Goal: Task Accomplishment & Management: Complete application form

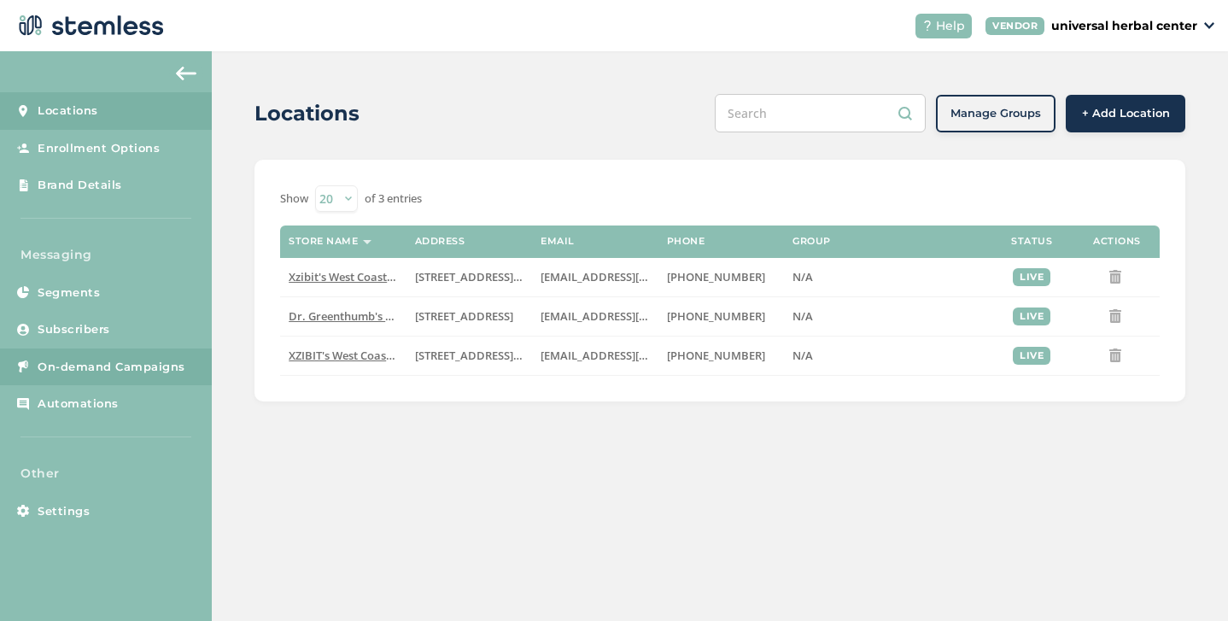
click at [122, 359] on span "On-demand Campaigns" at bounding box center [112, 367] width 148 height 17
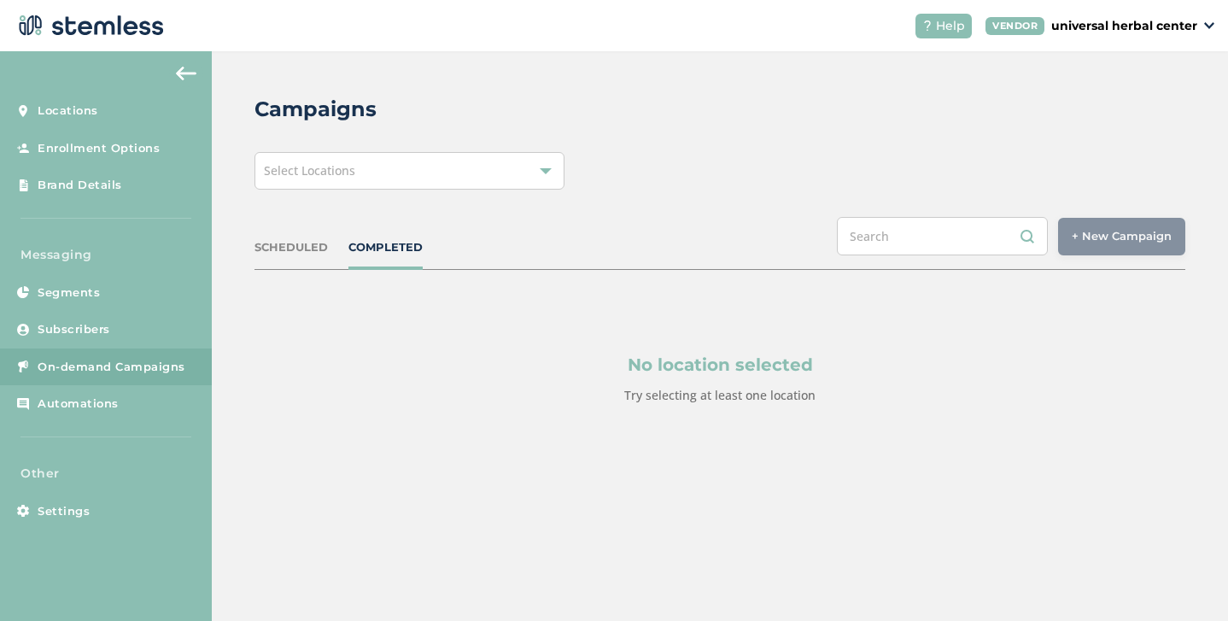
click at [350, 174] on span "Select Locations" at bounding box center [309, 170] width 91 height 16
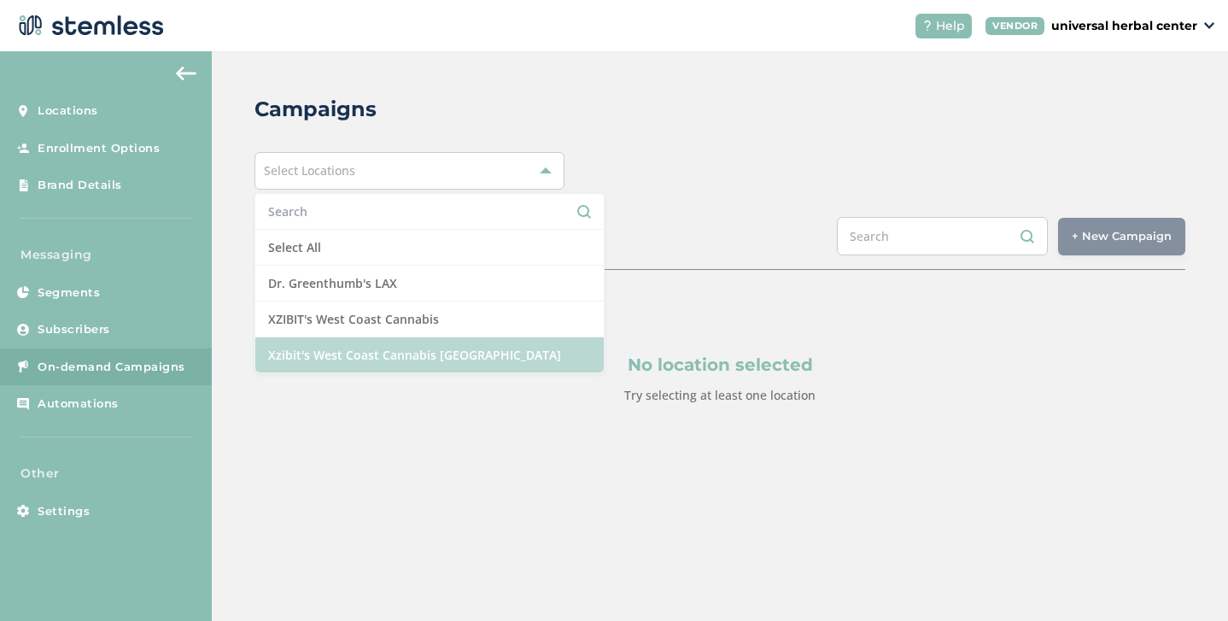
click at [368, 349] on li "Xzibit's West Coast Cannabis [GEOGRAPHIC_DATA]" at bounding box center [429, 354] width 348 height 35
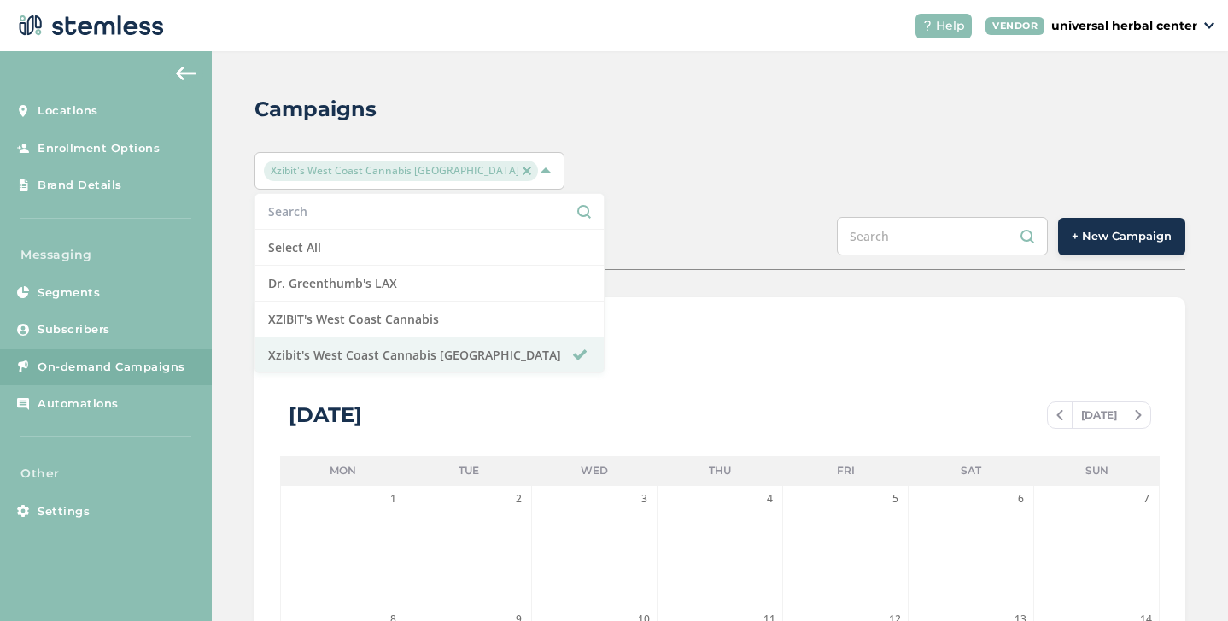
click at [753, 232] on div "SCHEDULED COMPLETED + New Campaign" at bounding box center [720, 243] width 931 height 53
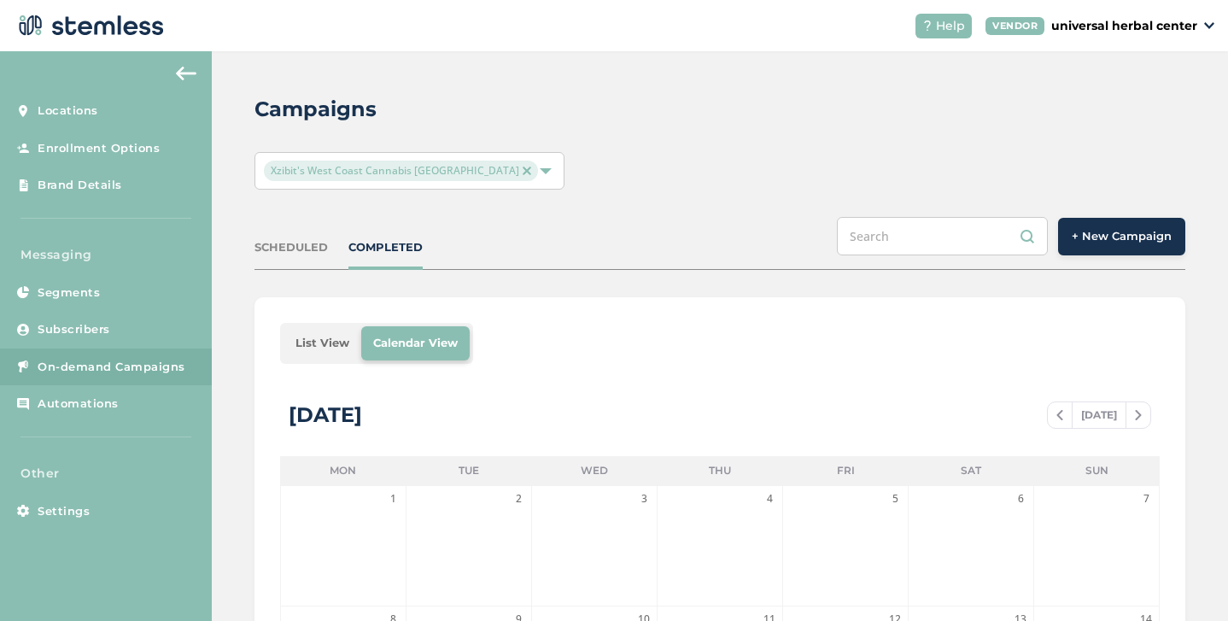
click at [1104, 246] on button "+ New Campaign" at bounding box center [1121, 237] width 127 height 38
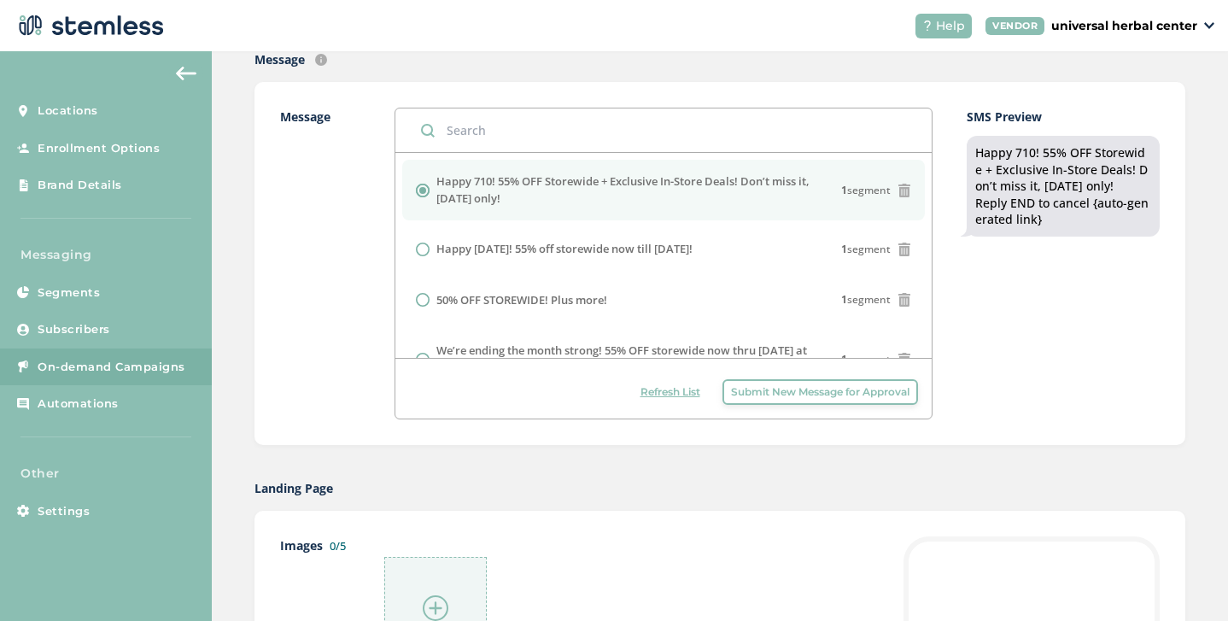
scroll to position [414, 0]
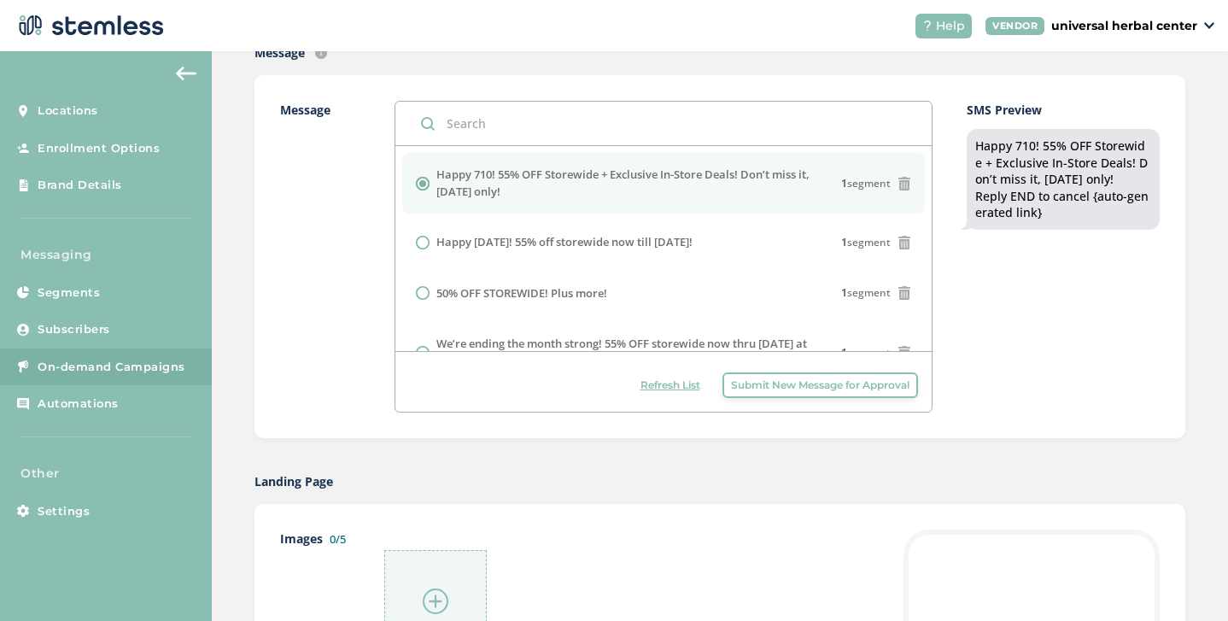
click at [760, 388] on span "Submit New Message for Approval" at bounding box center [820, 385] width 179 height 15
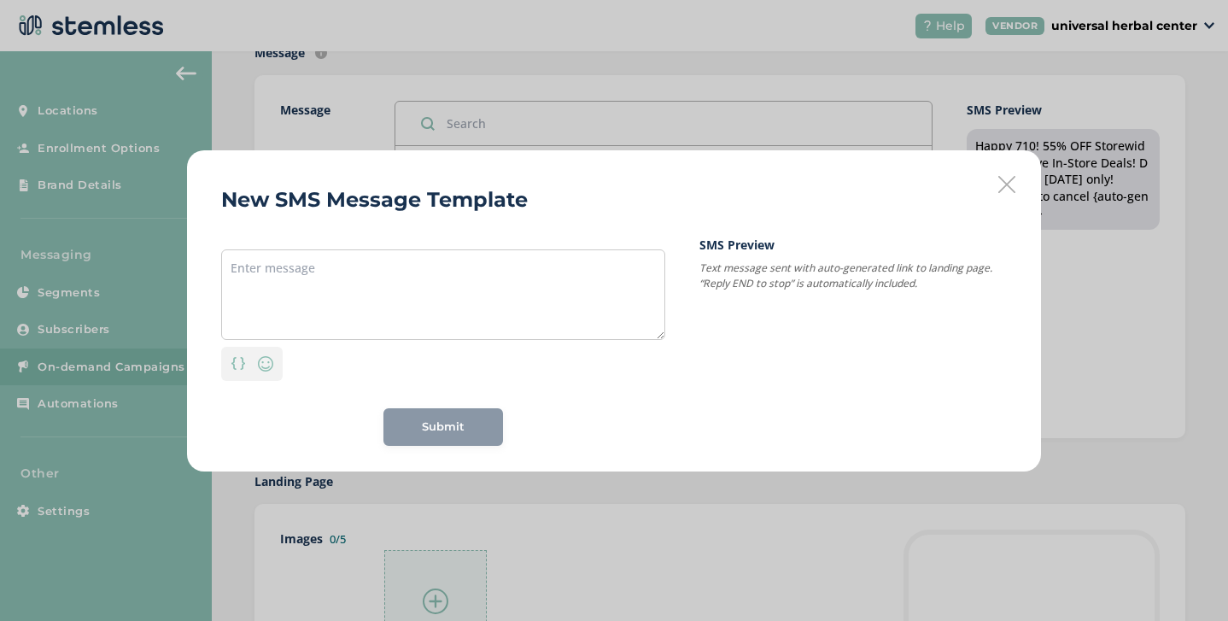
click at [352, 124] on div "New SMS Message Template Personalization Emoji Submit SMS Preview Text message …" at bounding box center [614, 310] width 1228 height 621
click at [1004, 183] on icon at bounding box center [1007, 184] width 17 height 17
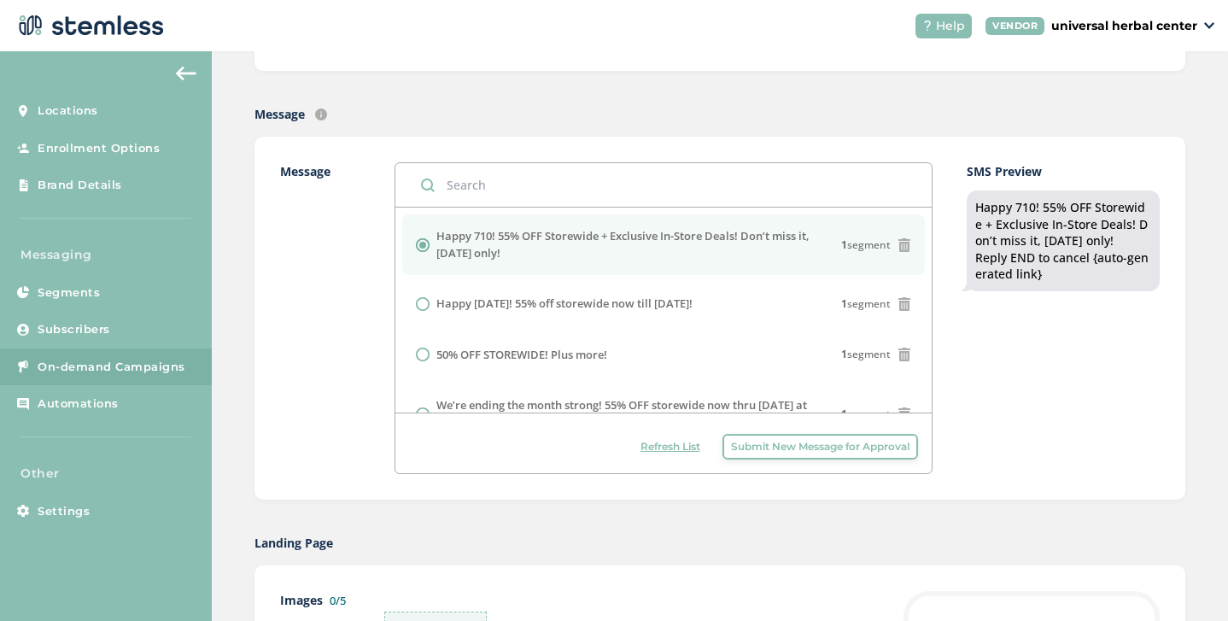
scroll to position [345, 0]
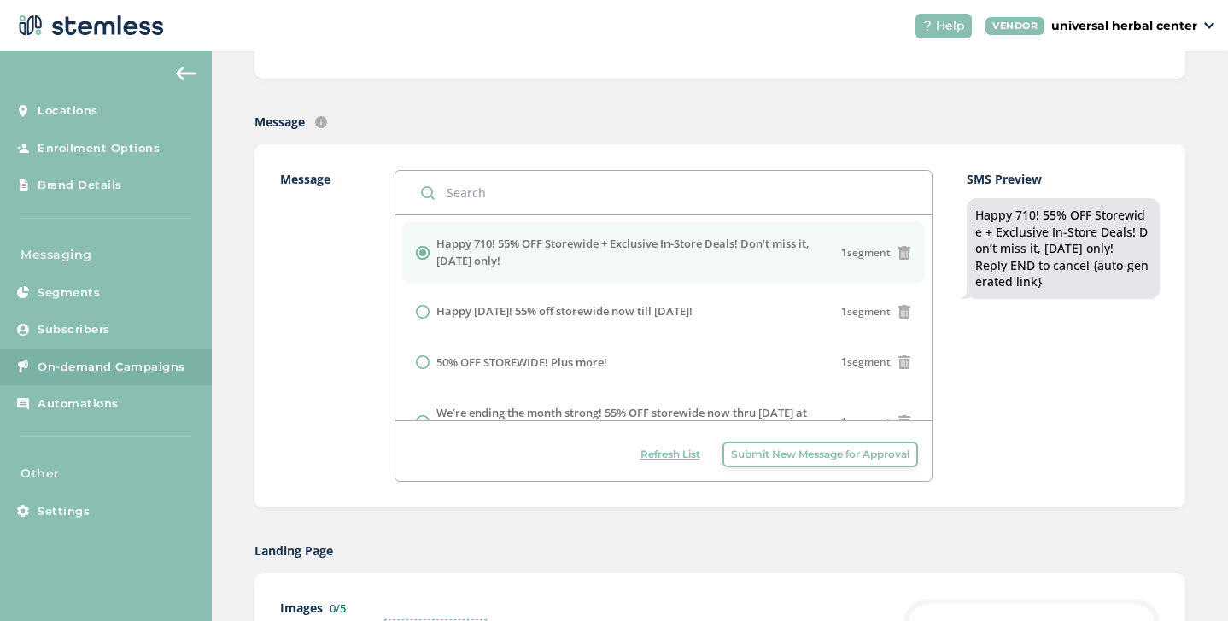
click at [759, 452] on span "Submit New Message for Approval" at bounding box center [820, 454] width 179 height 15
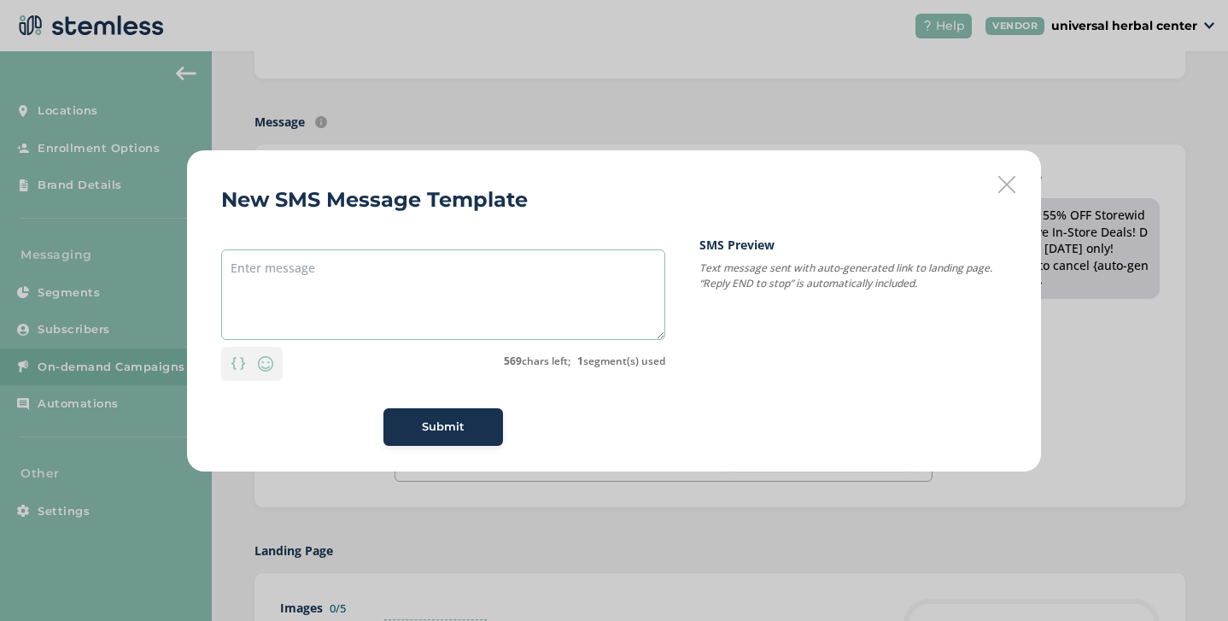
click at [332, 291] on textarea at bounding box center [443, 294] width 444 height 91
paste textarea "🎉 [DATE] – XZIBIT’S BDAY CELEBRATION 🎉 🔥 50% OFF STOREWIDE + 150 GOODIE BAGS (m…"
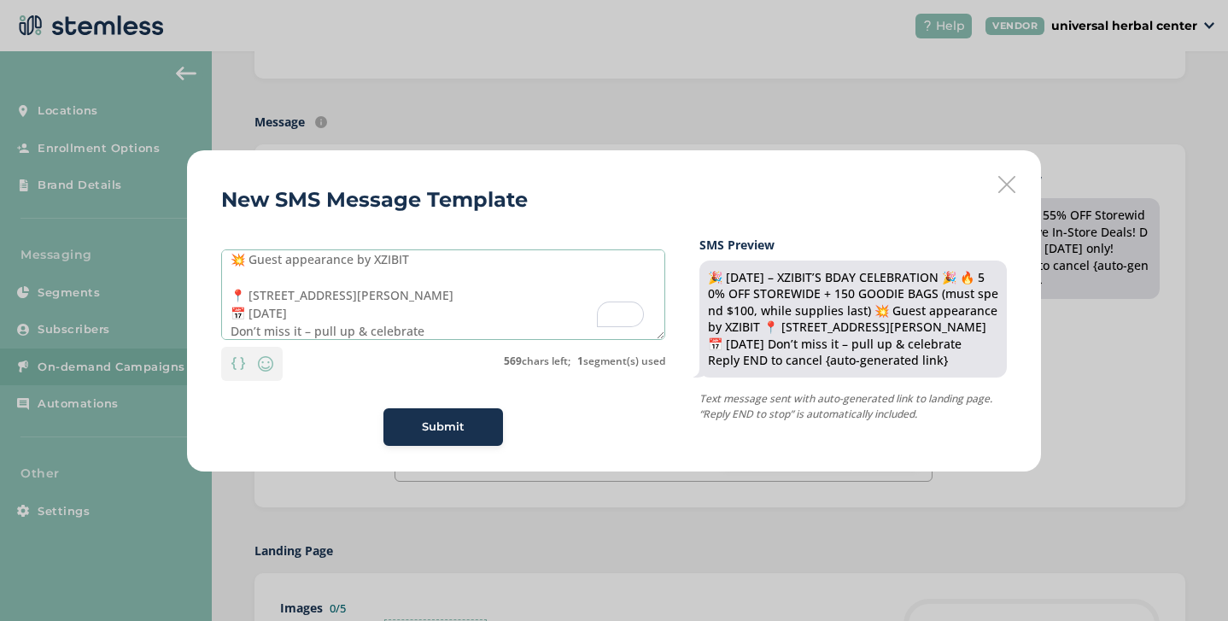
scroll to position [62, 0]
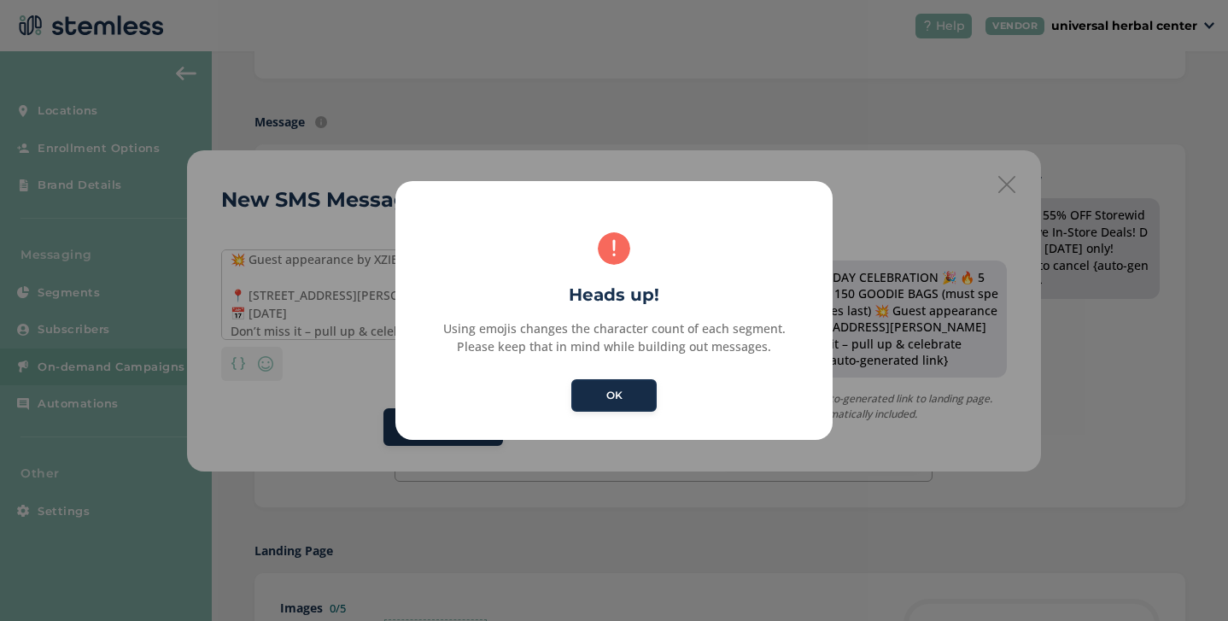
click at [604, 393] on button "OK" at bounding box center [613, 395] width 85 height 32
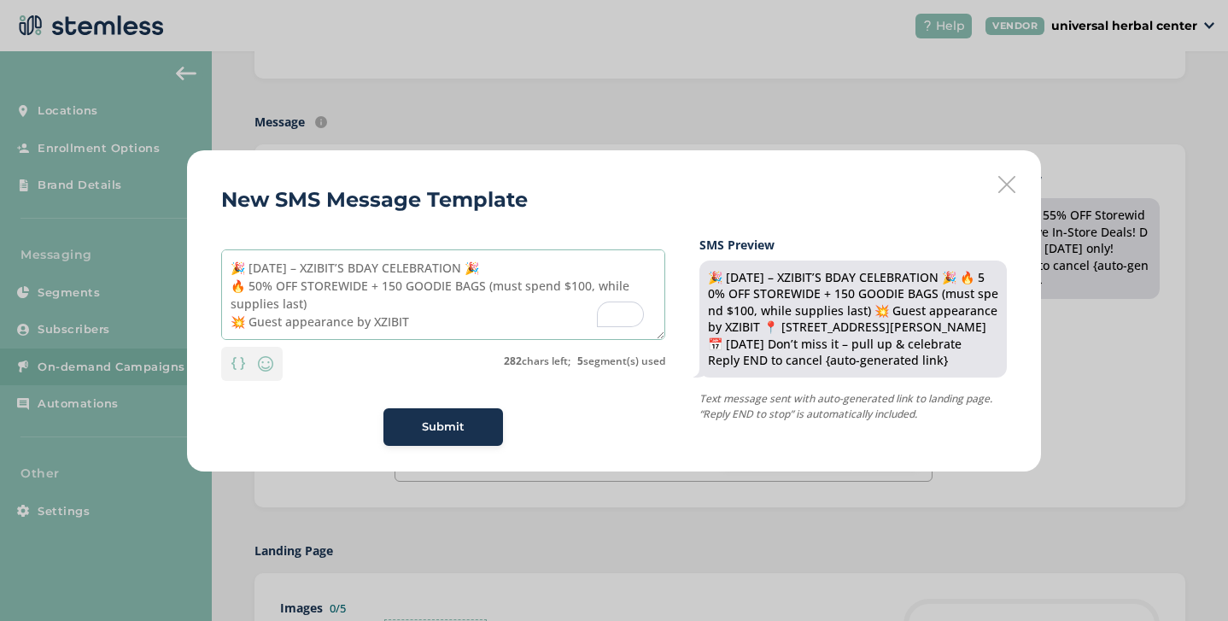
scroll to position [0, 0]
click at [242, 270] on textarea "🎉 [DATE] – XZIBIT’S BDAY CELEBRATION 🎉 🔥 50% OFF STOREWIDE + 150 GOODIE BAGS (m…" at bounding box center [443, 294] width 444 height 91
click at [337, 263] on textarea "🎉 [DATE] – XZIBIT’S BDAY CELEBRATION 🎉 🔥 50% OFF STOREWIDE + 150 GOODIE BAGS (m…" at bounding box center [443, 294] width 444 height 91
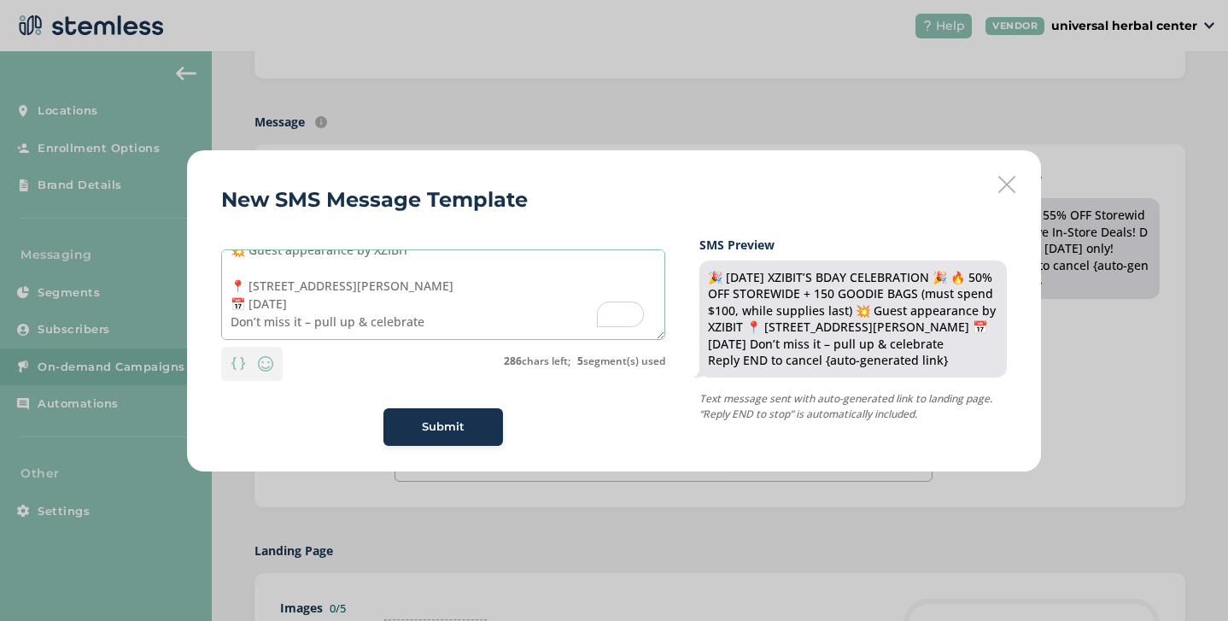
click at [317, 322] on textarea "🎉 [DATE] XZIBIT’S BDAY CELEBRATION 🎉 🔥 50% OFF STOREWIDE + 150 GOODIE BAGS (mus…" at bounding box center [443, 294] width 444 height 91
click at [312, 322] on textarea "🎉 [DATE] XZIBIT’S BDAY CELEBRATION 🎉 🔥 50% OFF STOREWIDE + 150 GOODIE BAGS (mus…" at bounding box center [443, 294] width 444 height 91
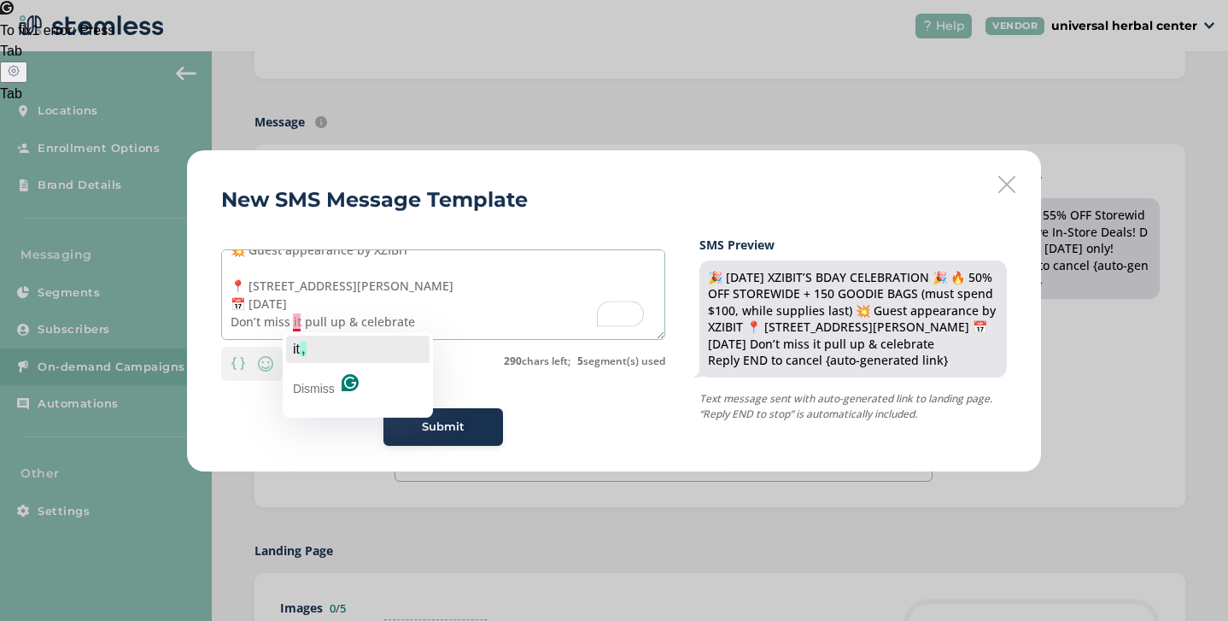
click at [297, 350] on span "it" at bounding box center [296, 349] width 7 height 15
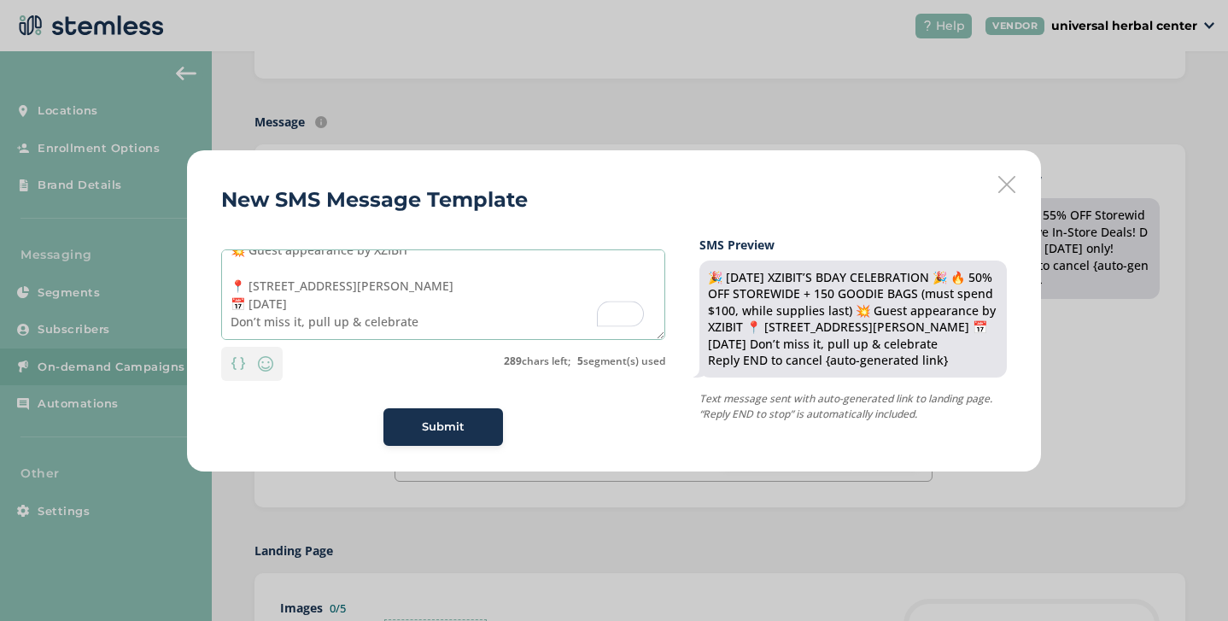
click at [414, 325] on textarea "🎉 [DATE] XZIBIT’S BDAY CELEBRATION 🎉 🔥 50% OFF STOREWIDE + 150 GOODIE BAGS (mus…" at bounding box center [443, 294] width 444 height 91
type textarea "🎉 [DATE] XZIBIT’S BDAY CELEBRATION 🎉 🔥 50% OFF STOREWIDE + 150 GOODIE BAGS (mus…"
click at [443, 423] on span "Submit" at bounding box center [443, 427] width 43 height 17
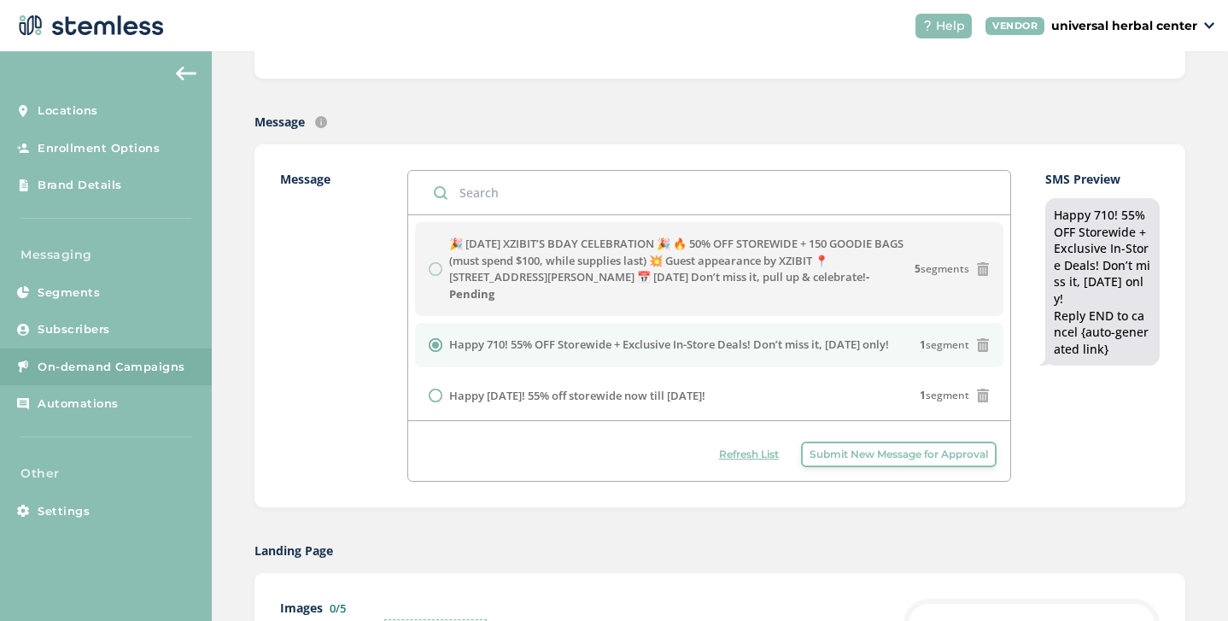
click at [835, 457] on span "Submit New Message for Approval" at bounding box center [899, 454] width 179 height 15
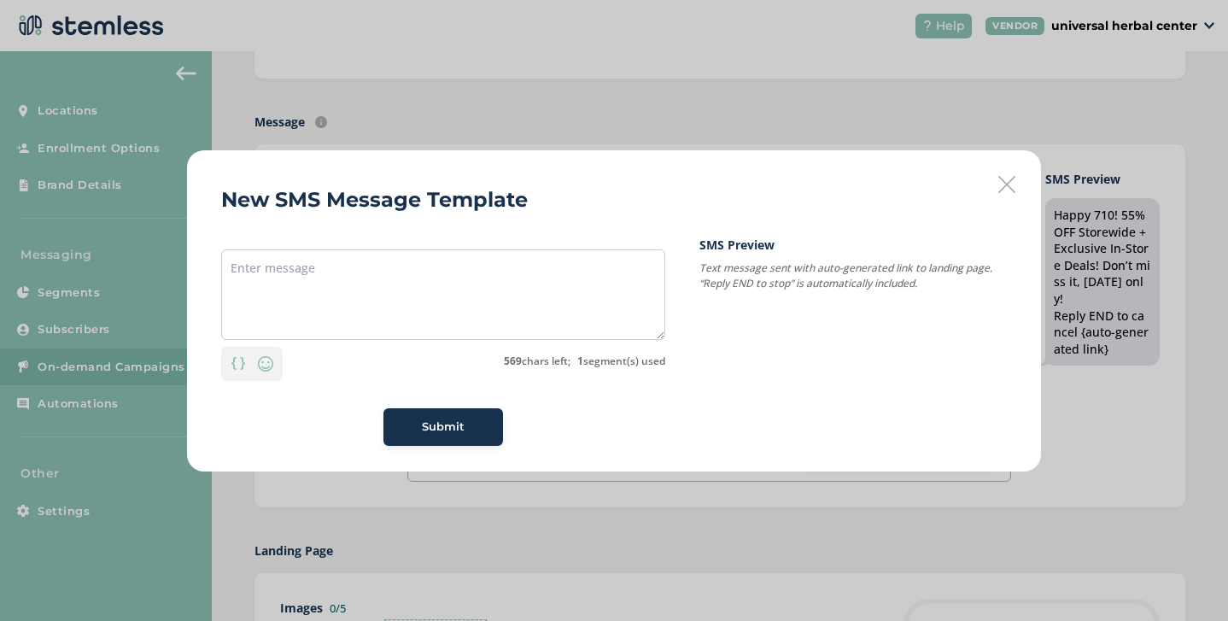
click at [463, 246] on div "Personalization Emoji 569 chars left; 1 segment(s) used Submit" at bounding box center [443, 341] width 444 height 210
click at [450, 264] on textarea at bounding box center [443, 294] width 444 height 91
paste textarea "🎉 [DATE] – XZIBIT’S BDAY CELEBRATION 🎉 🔥 55% OFF STOREWIDE + 300 GOODIE BAGS (m…"
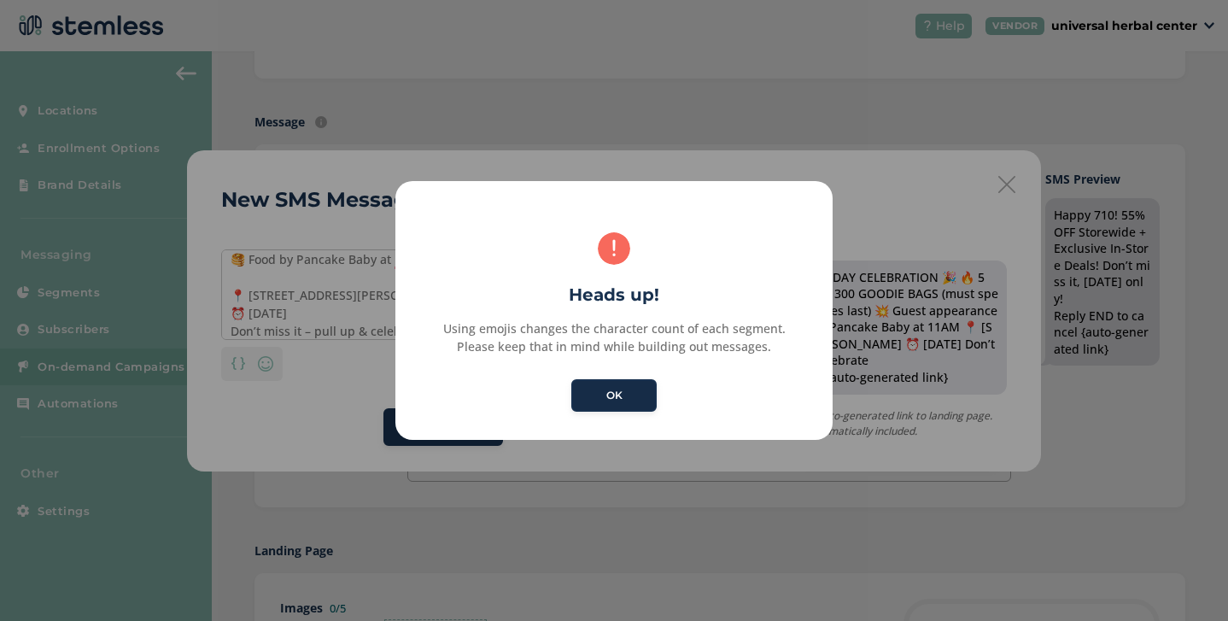
click at [608, 396] on button "OK" at bounding box center [613, 395] width 85 height 32
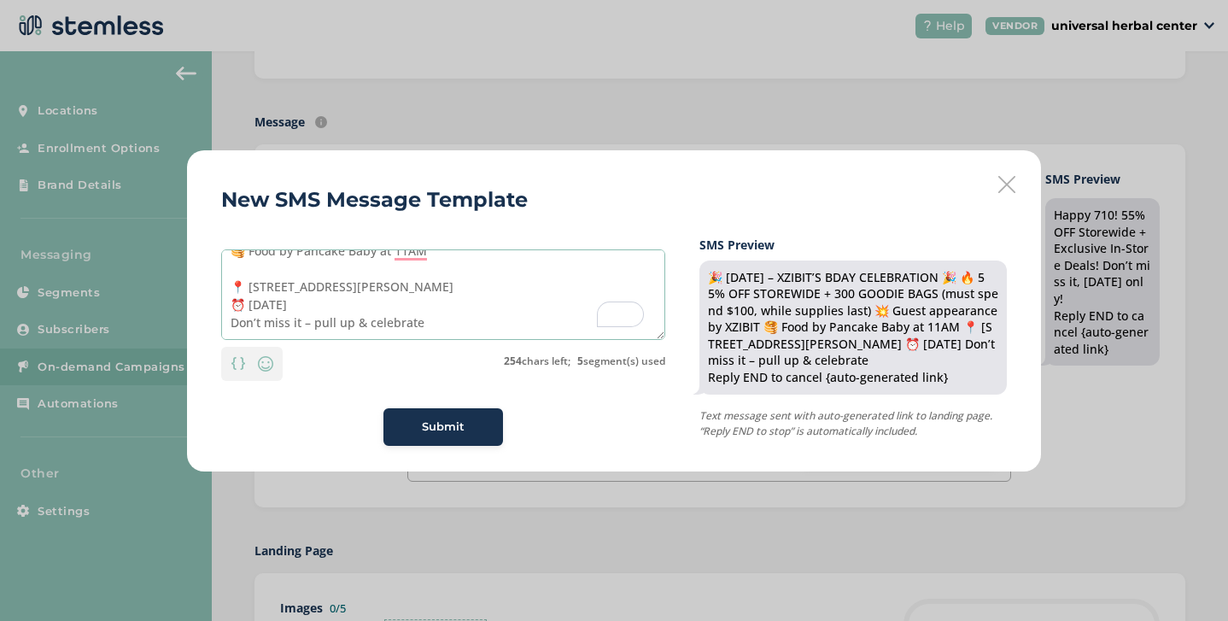
click at [312, 326] on textarea "🎉 [DATE] – XZIBIT’S BDAY CELEBRATION 🎉 🔥 55% OFF STOREWIDE + 300 GOODIE BAGS (m…" at bounding box center [443, 294] width 444 height 91
click at [425, 321] on textarea "🎉 [DATE] – XZIBIT’S BDAY CELEBRATION 🎉 🔥 55% OFF STOREWIDE + 300 GOODIE BAGS (m…" at bounding box center [443, 294] width 444 height 91
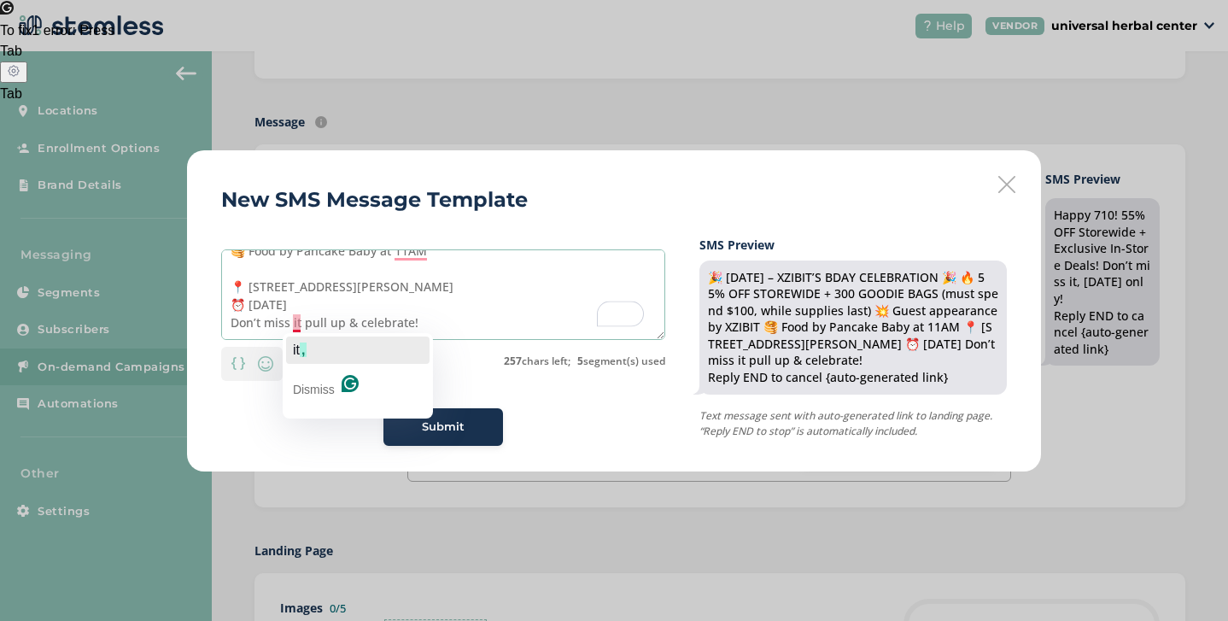
click at [297, 348] on span "it" at bounding box center [296, 350] width 7 height 15
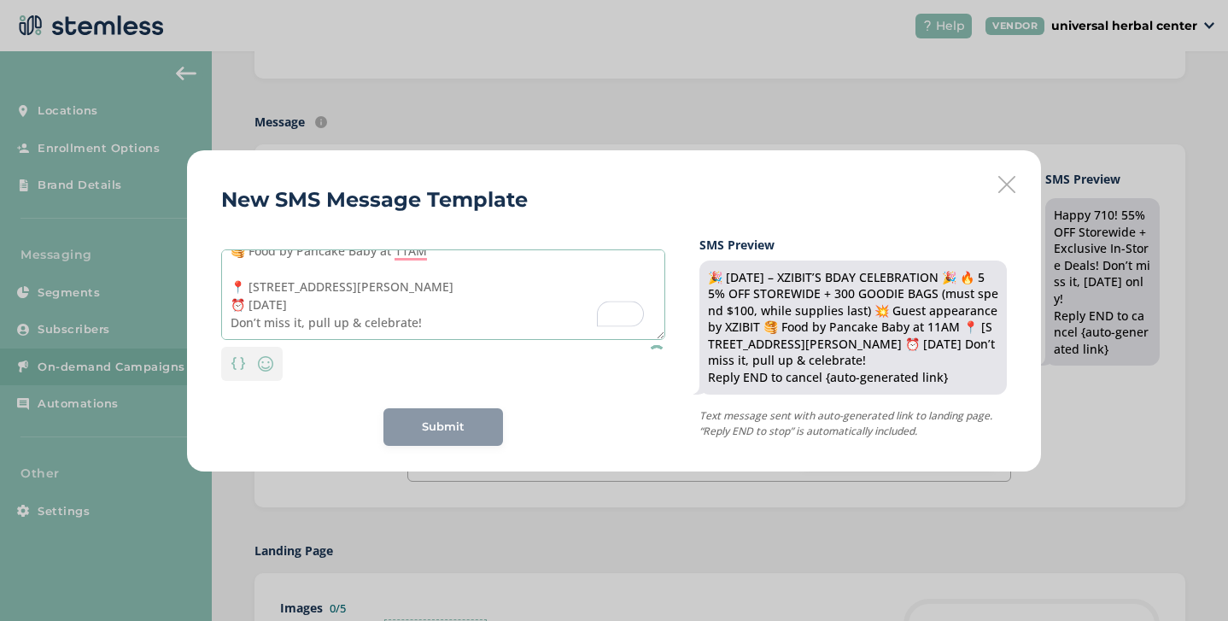
scroll to position [29, 0]
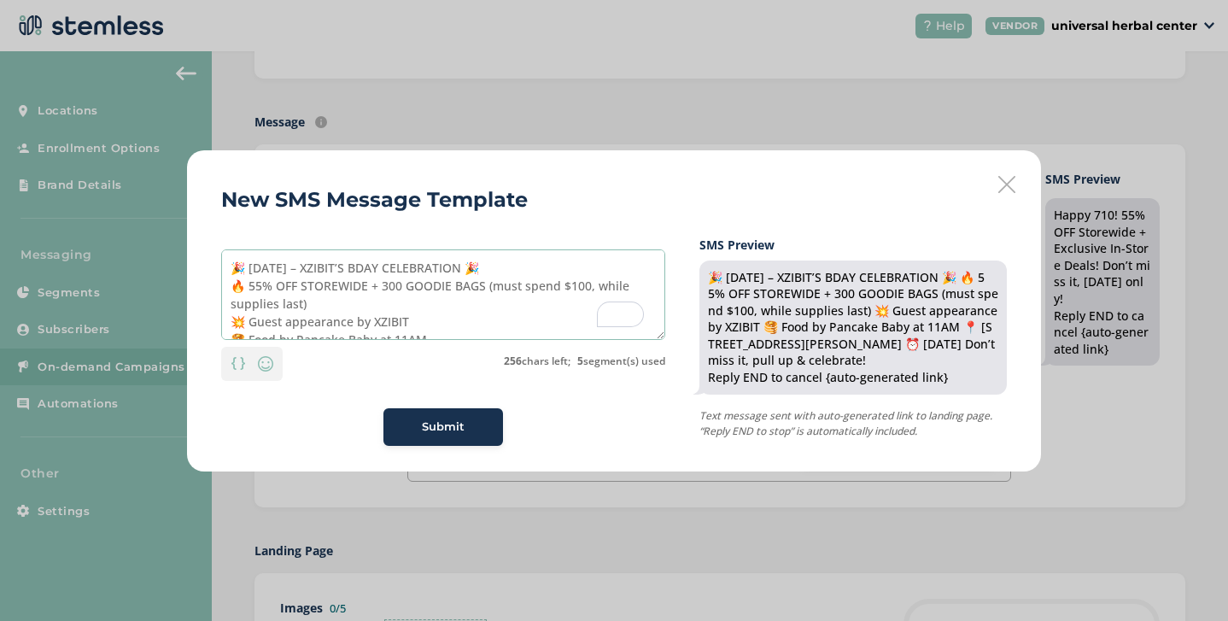
type textarea "🎉 [DATE] – XZIBIT’S BDAY CELEBRATION 🎉 🔥 55% OFF STOREWIDE + 300 GOODIE BAGS (m…"
click at [457, 421] on span "Submit" at bounding box center [443, 427] width 43 height 17
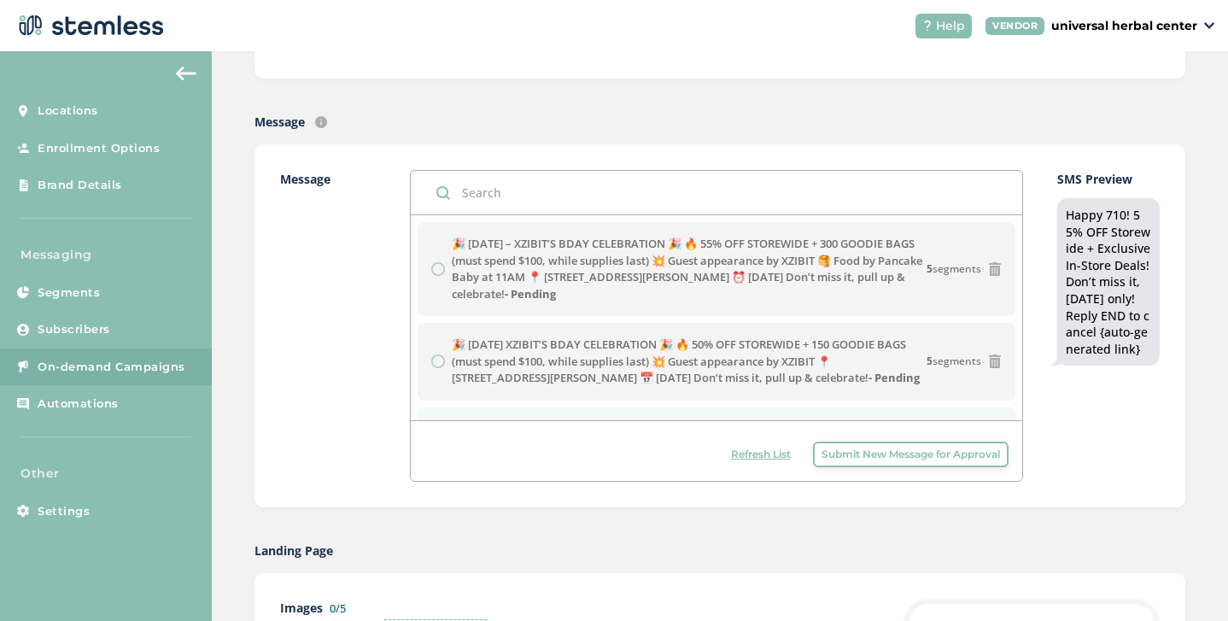
click at [836, 451] on span "Submit New Message for Approval" at bounding box center [911, 454] width 179 height 15
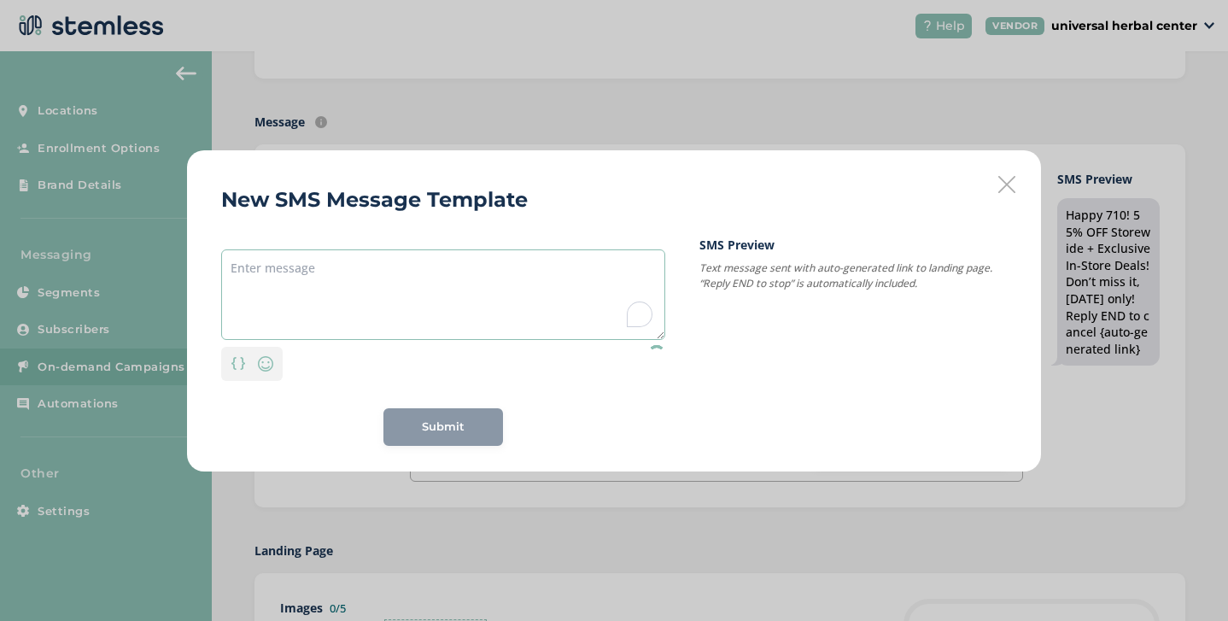
click at [369, 292] on textarea "To enrich screen reader interactions, please activate Accessibility in Grammarl…" at bounding box center [443, 294] width 444 height 91
paste textarea "🎉 [DATE] – XZIBIT’S BDAY CELEBRATION 🎉 🔥 55% OFF STOREWIDE + 300 GOODIE BAGS (m…"
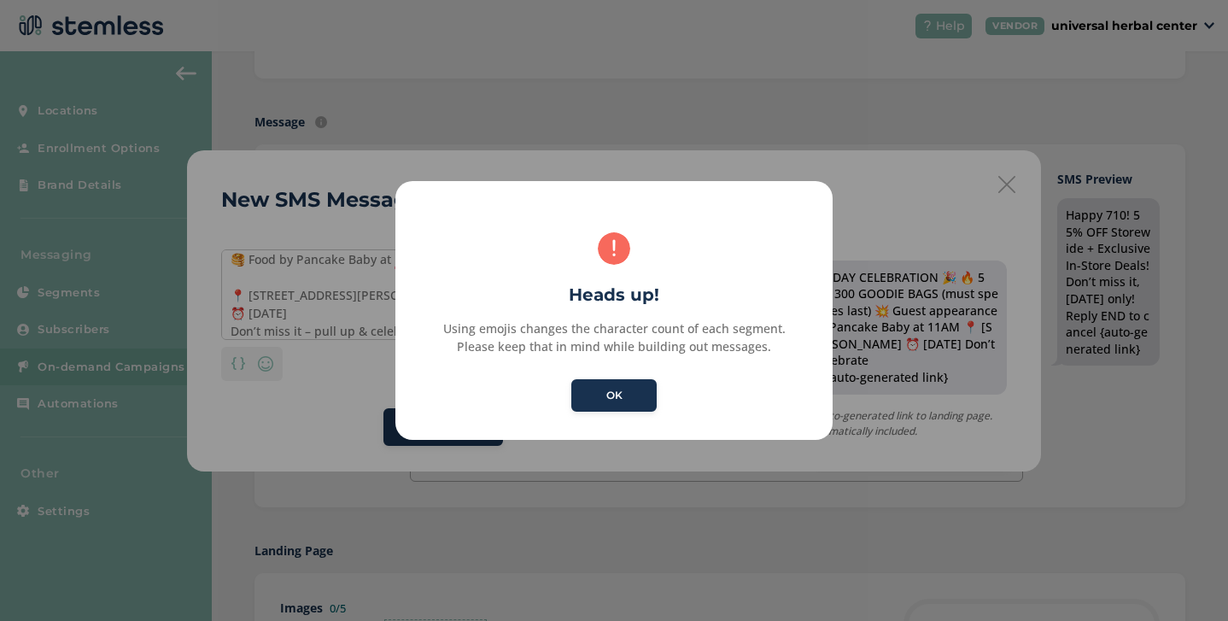
click at [413, 330] on div "× ! Heads up! Using emojis changes the character count of each segment. Please …" at bounding box center [613, 311] width 437 height 260
click at [641, 403] on button "OK" at bounding box center [613, 395] width 85 height 32
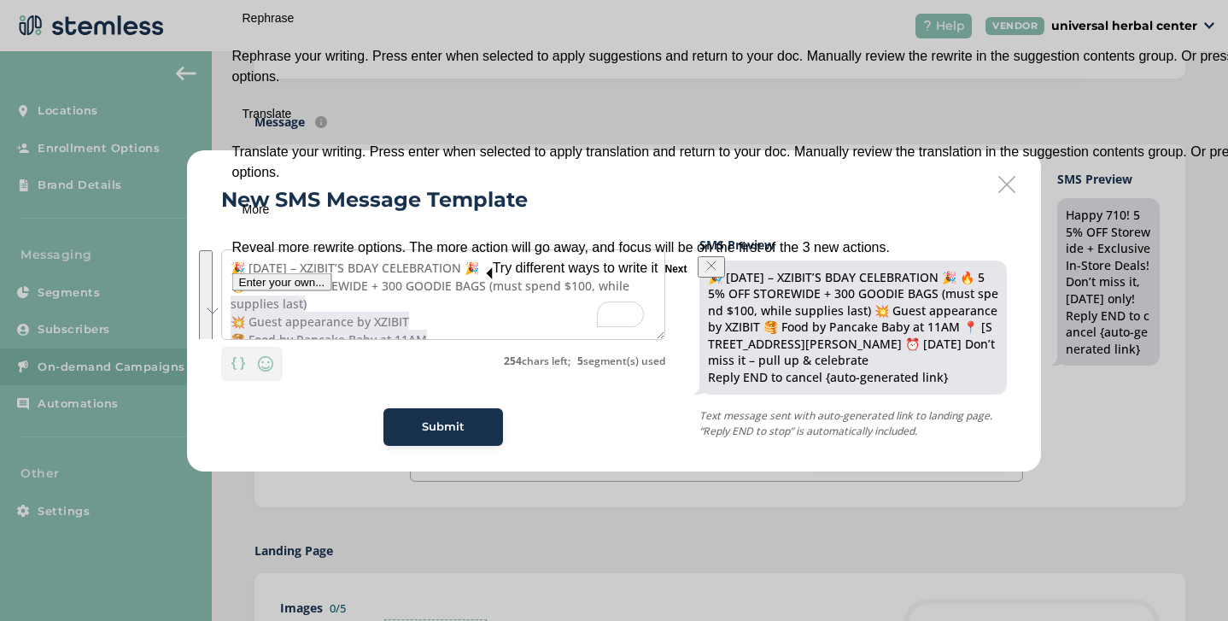
drag, startPoint x: 440, startPoint y: 325, endPoint x: 263, endPoint y: 315, distance: 177.1
click at [263, 315] on textarea "🎉 [DATE] – XZIBIT’S BDAY CELEBRATION 🎉 🔥 55% OFF STOREWIDE + 300 GOODIE BAGS (m…" at bounding box center [443, 294] width 444 height 91
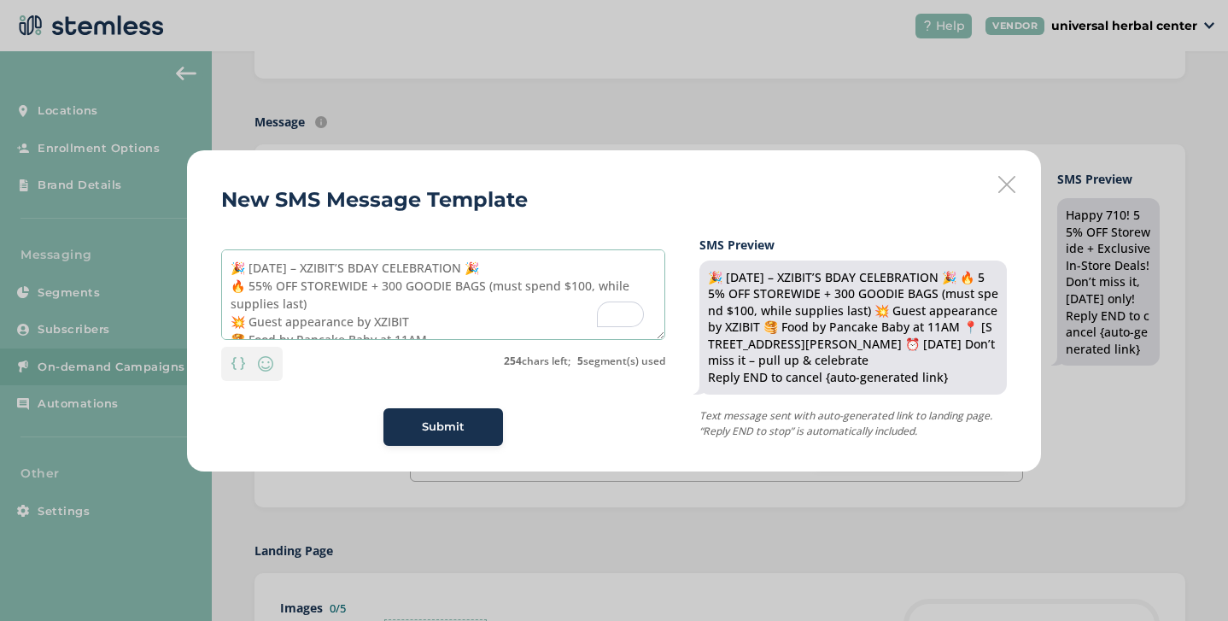
click at [401, 300] on textarea "🎉 [DATE] – XZIBIT’S BDAY CELEBRATION 🎉 🔥 55% OFF STOREWIDE + 300 GOODIE BAGS (m…" at bounding box center [443, 294] width 444 height 91
click at [250, 286] on textarea "🎉 [DATE] – XZIBIT’S BDAY CELEBRATION 🎉 🔥 55% OFF STOREWIDE + 300 GOODIE BAGS (m…" at bounding box center [443, 294] width 444 height 91
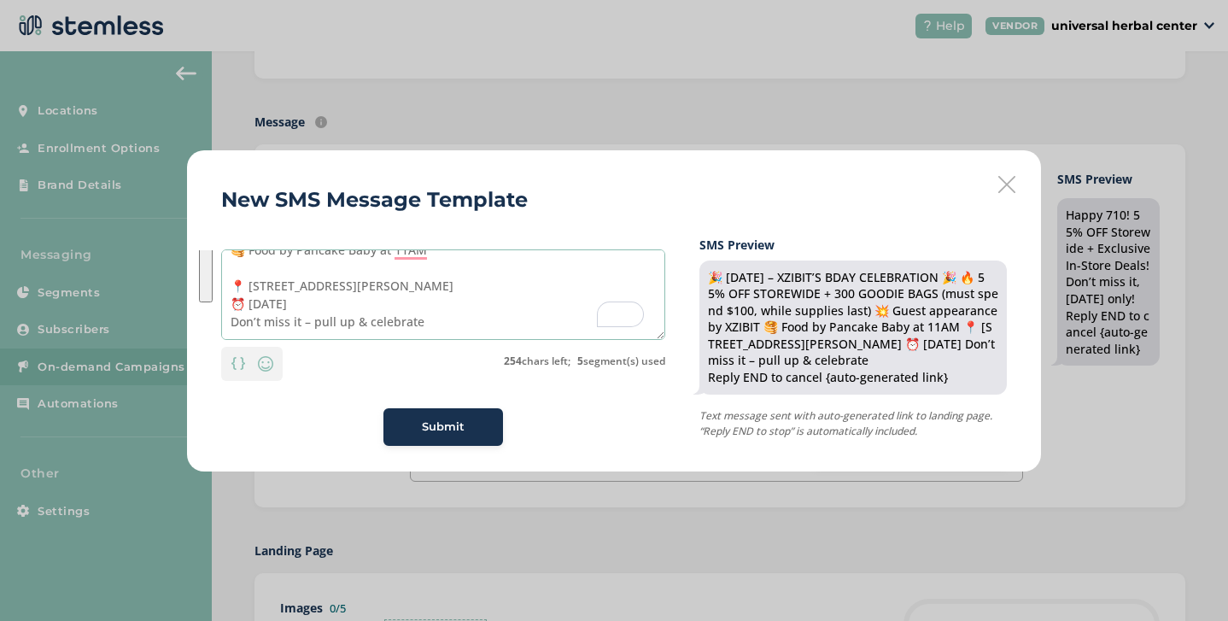
drag, startPoint x: 231, startPoint y: 284, endPoint x: 434, endPoint y: 359, distance: 216.4
click at [434, 359] on div "🎉 [DATE] – XZIBIT’S BDAY CELEBRATION 🎉 🔥 55% OFF STOREWIDE + 300 GOODIE BAGS (m…" at bounding box center [443, 315] width 444 height 132
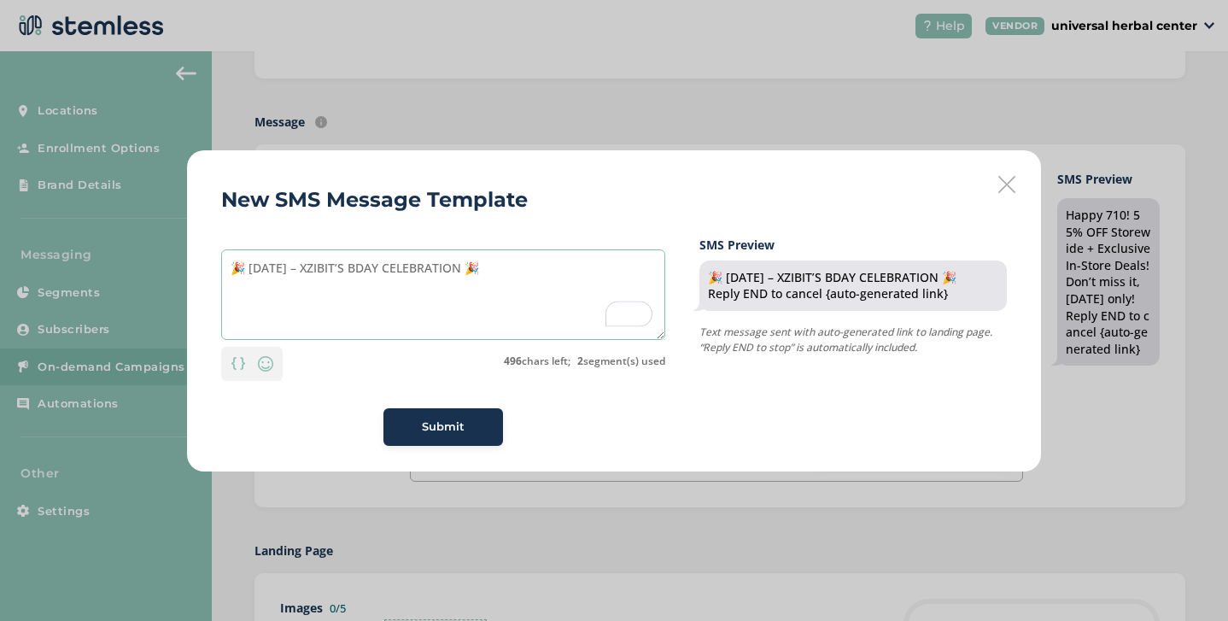
click at [336, 321] on textarea "🎉 [DATE] – XZIBIT’S BDAY CELEBRATION 🎉" at bounding box center [443, 294] width 444 height 91
click at [524, 268] on textarea "🎉 [DATE] XZIBIT’S BDAY CELEBRATION 🎉" at bounding box center [443, 294] width 444 height 91
click at [331, 272] on textarea "🎉 [DATE] XZIBIT’S BDAY CELEBRATION 🎉" at bounding box center [443, 294] width 444 height 91
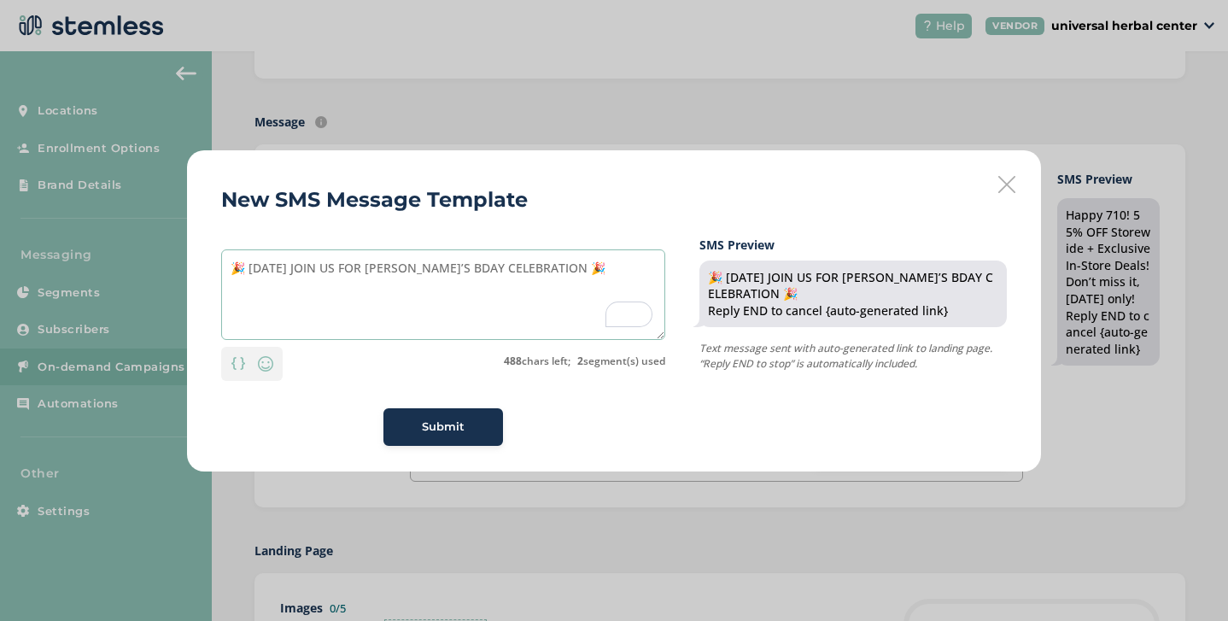
type textarea "🎉 [DATE] JOIN US FOR [PERSON_NAME]’S BDAY CELEBRATION 🎉"
click at [463, 433] on span "Submit" at bounding box center [443, 427] width 43 height 17
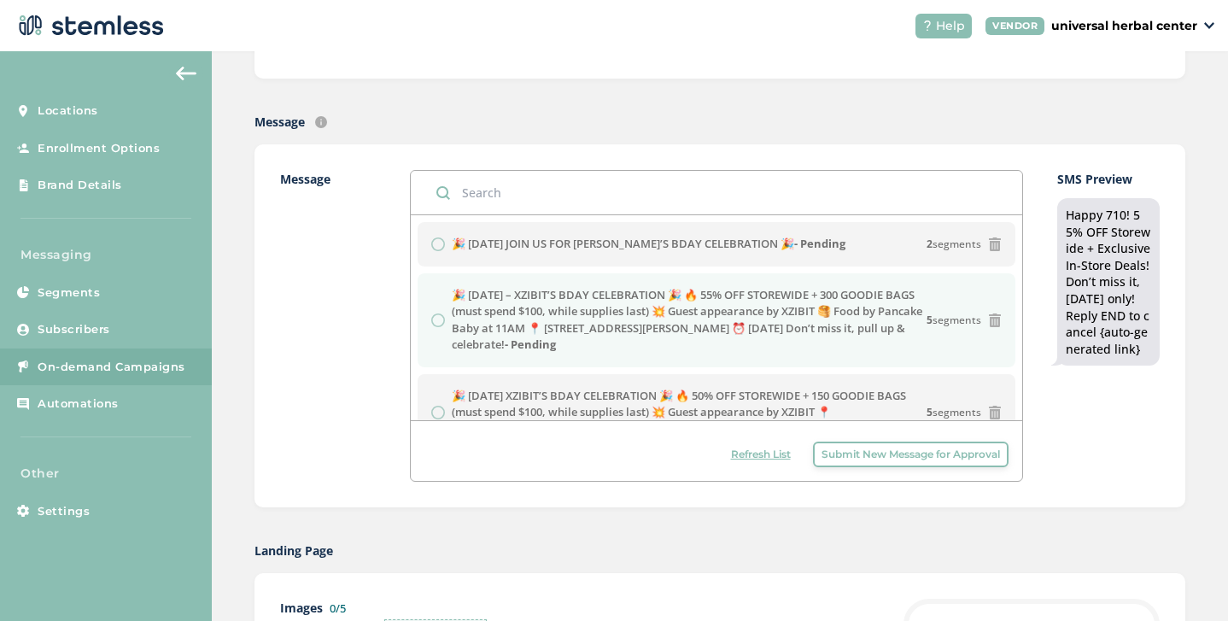
click at [912, 309] on label "🎉 [DATE] – XZIBIT’S BDAY CELEBRATION 🎉 🔥 55% OFF STOREWIDE + 300 GOODIE BAGS (m…" at bounding box center [689, 320] width 475 height 67
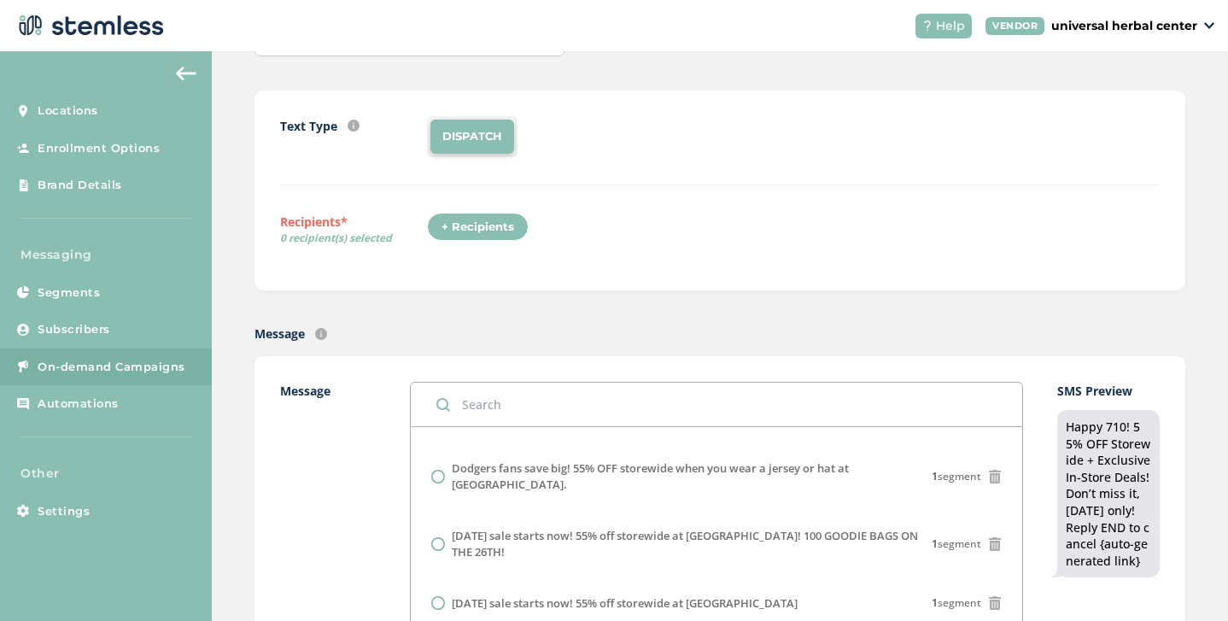
scroll to position [132, 0]
